Goal: Task Accomplishment & Management: Use online tool/utility

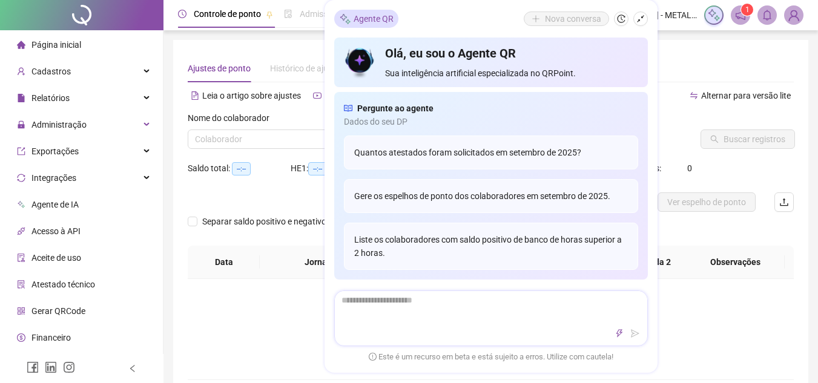
type input "**********"
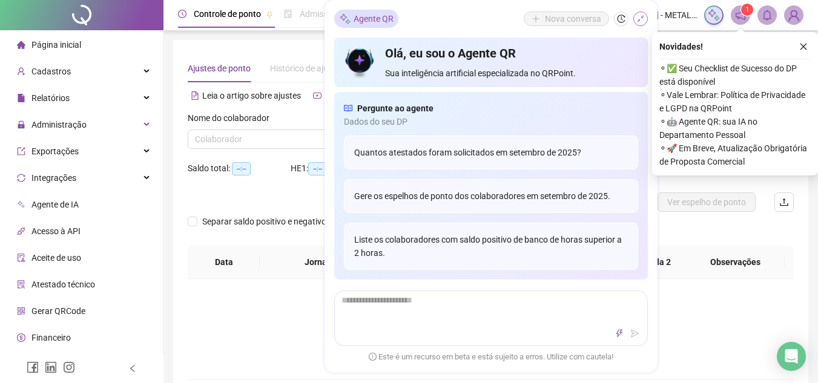
click at [640, 22] on icon "shrink" at bounding box center [640, 19] width 8 height 8
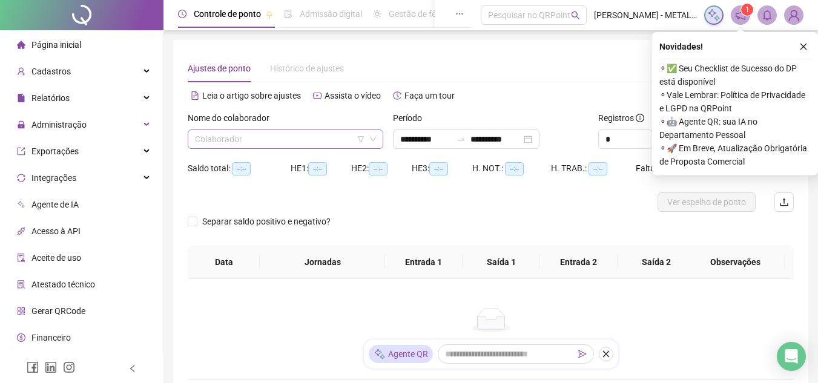
click at [295, 134] on input "search" at bounding box center [280, 139] width 170 height 18
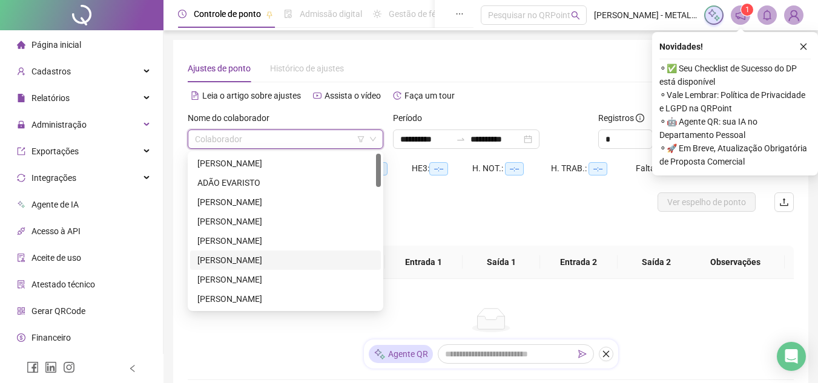
scroll to position [61, 0]
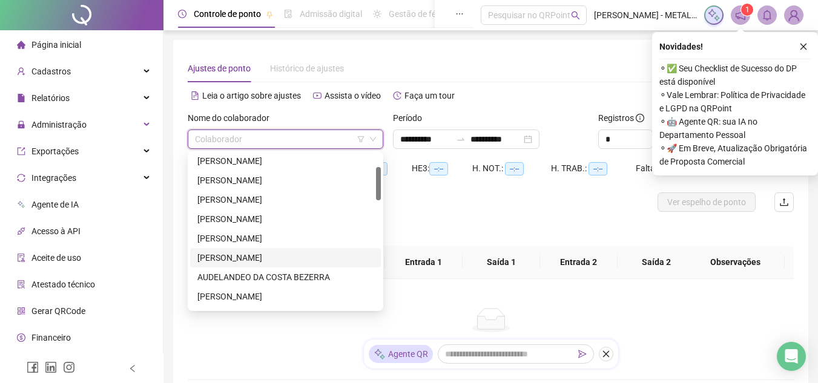
click at [245, 253] on div "[PERSON_NAME]" at bounding box center [285, 257] width 176 height 13
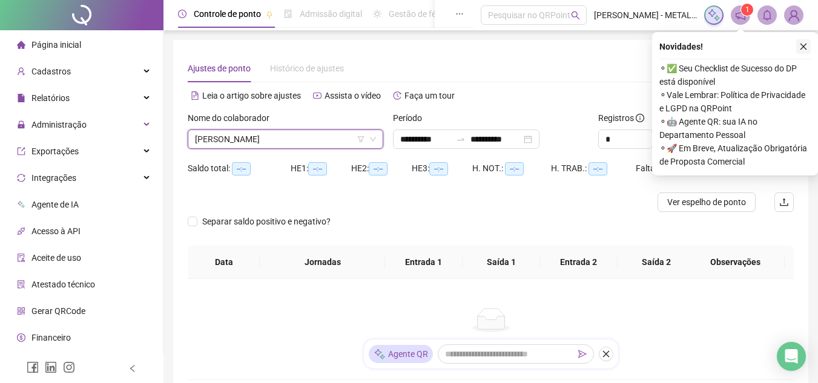
click at [803, 47] on icon "close" at bounding box center [803, 46] width 8 height 8
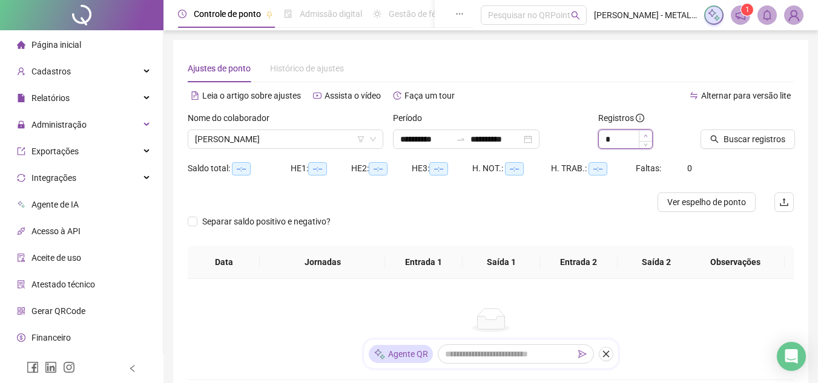
click at [645, 134] on icon "up" at bounding box center [646, 136] width 4 height 4
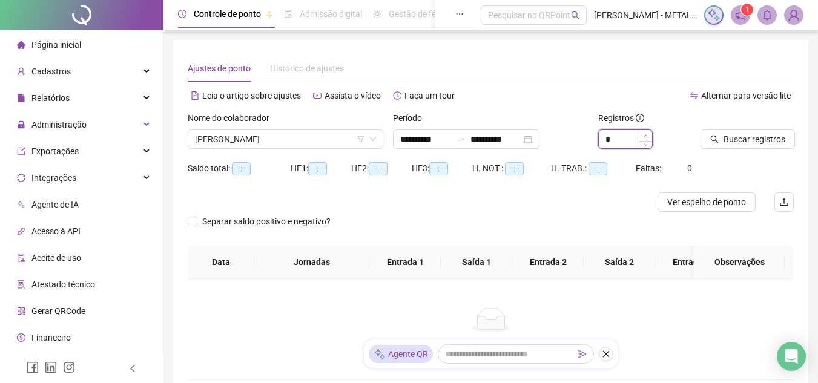
type input "*"
click at [645, 134] on icon "up" at bounding box center [646, 136] width 4 height 4
click at [719, 136] on button "Buscar registros" at bounding box center [747, 139] width 94 height 19
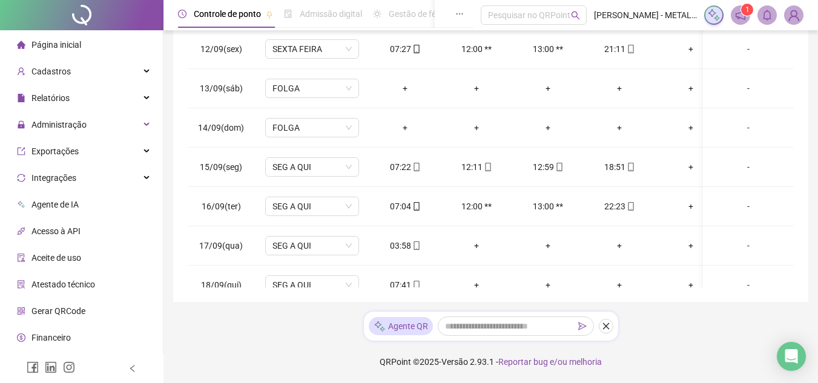
scroll to position [459, 0]
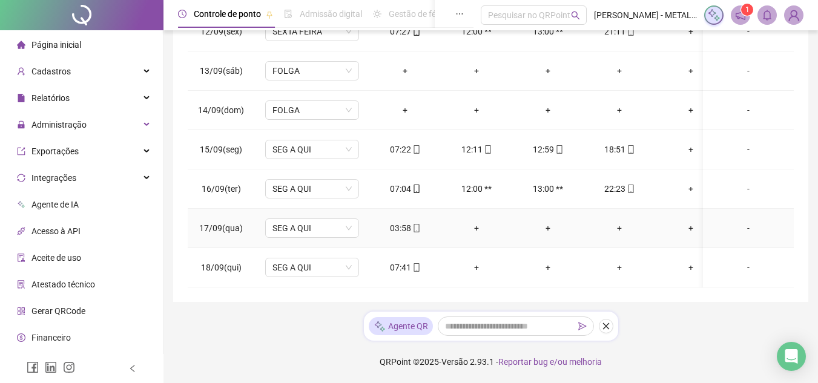
click at [481, 222] on div "+" at bounding box center [476, 228] width 52 height 13
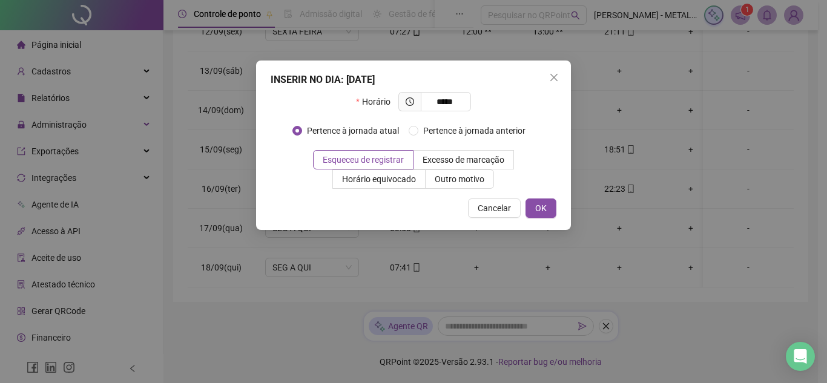
type input "*****"
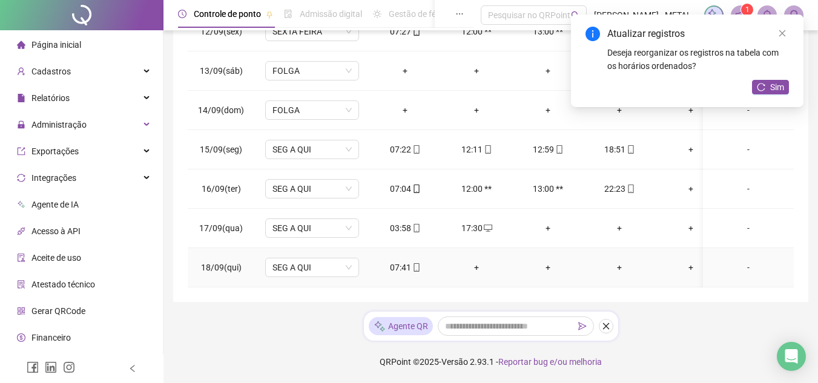
click at [616, 261] on div "+" at bounding box center [619, 267] width 52 height 13
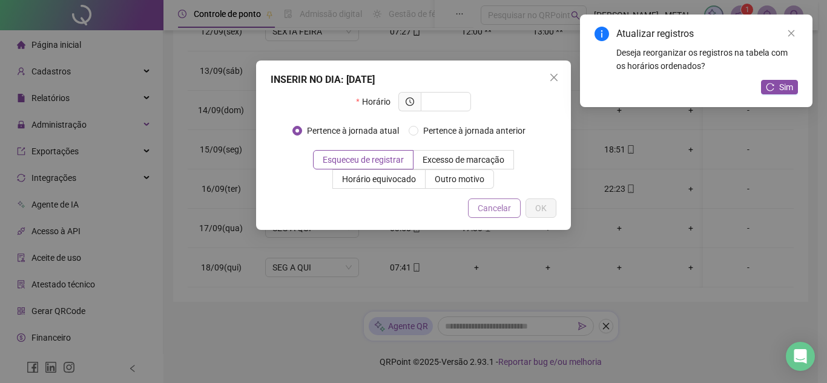
click at [492, 211] on span "Cancelar" at bounding box center [494, 208] width 33 height 13
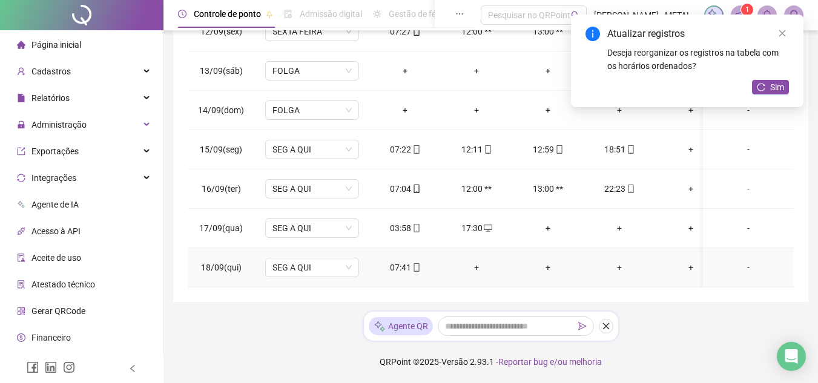
click at [421, 261] on div "07:41" at bounding box center [405, 267] width 52 height 13
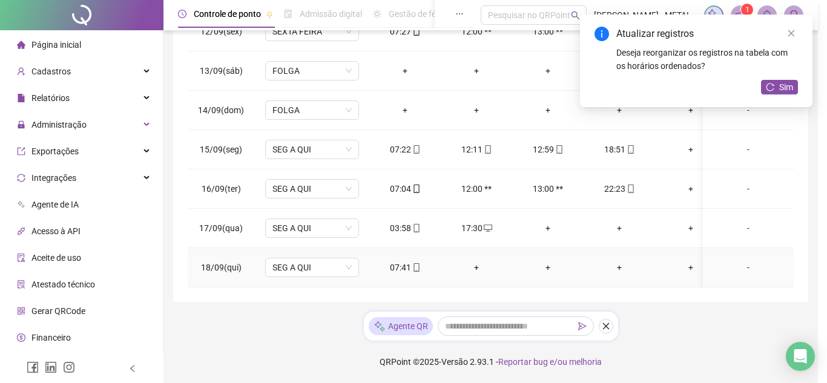
type input "**********"
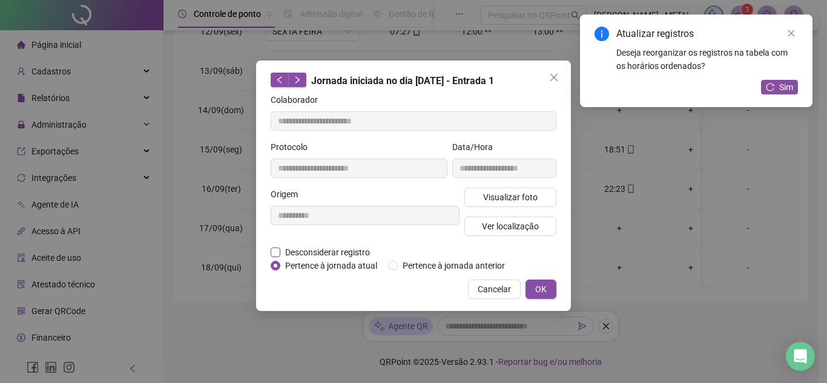
click at [330, 247] on span "Desconsiderar registro" at bounding box center [327, 252] width 94 height 13
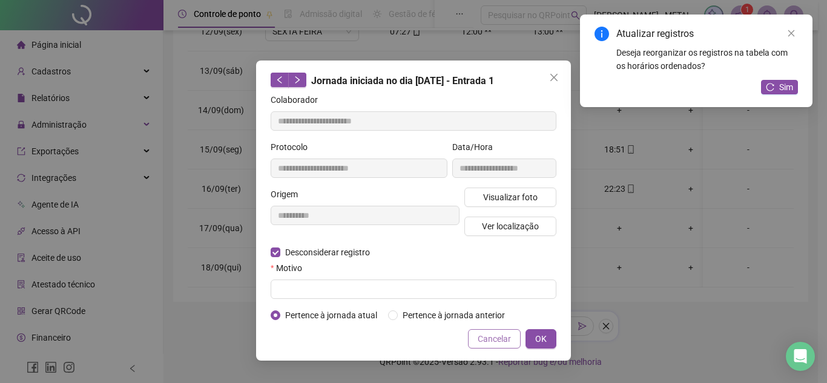
click at [480, 343] on span "Cancelar" at bounding box center [494, 338] width 33 height 13
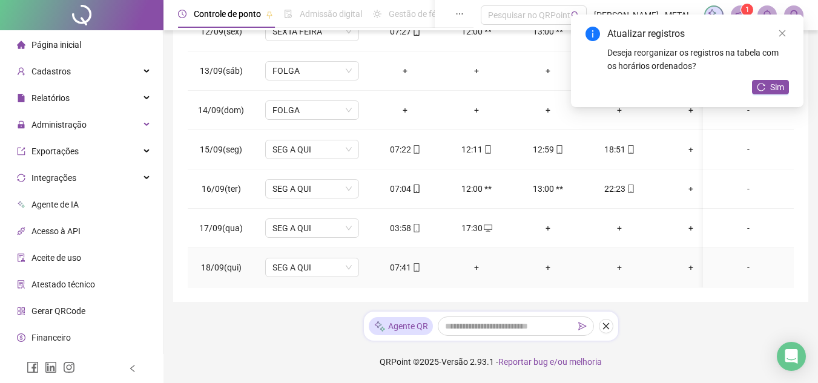
click at [616, 262] on div "+" at bounding box center [619, 267] width 52 height 13
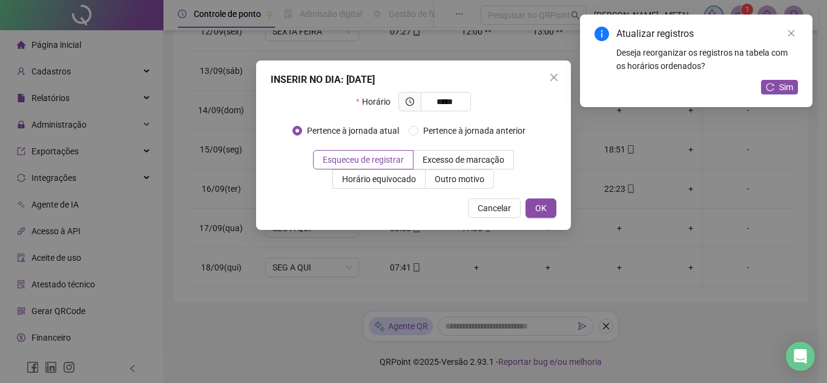
type input "*****"
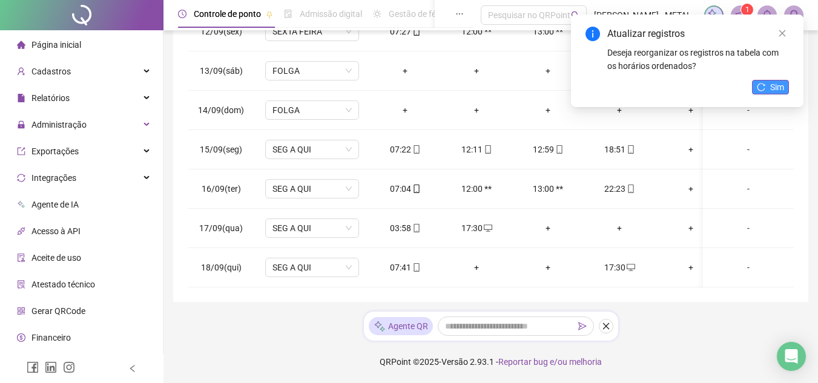
click at [775, 87] on span "Sim" at bounding box center [777, 87] width 14 height 13
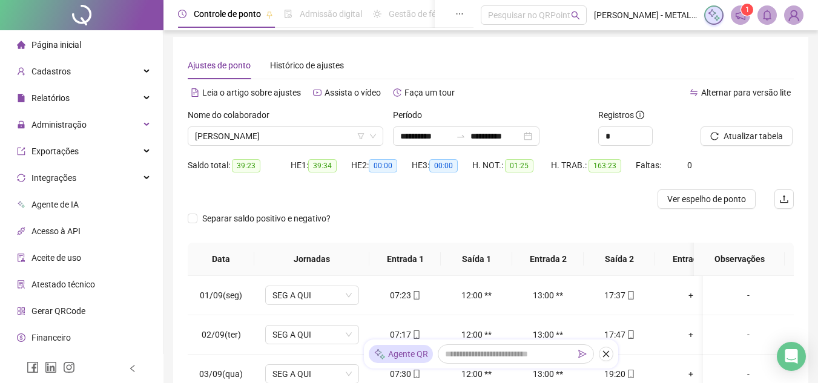
scroll to position [0, 0]
